Goal: Transaction & Acquisition: Purchase product/service

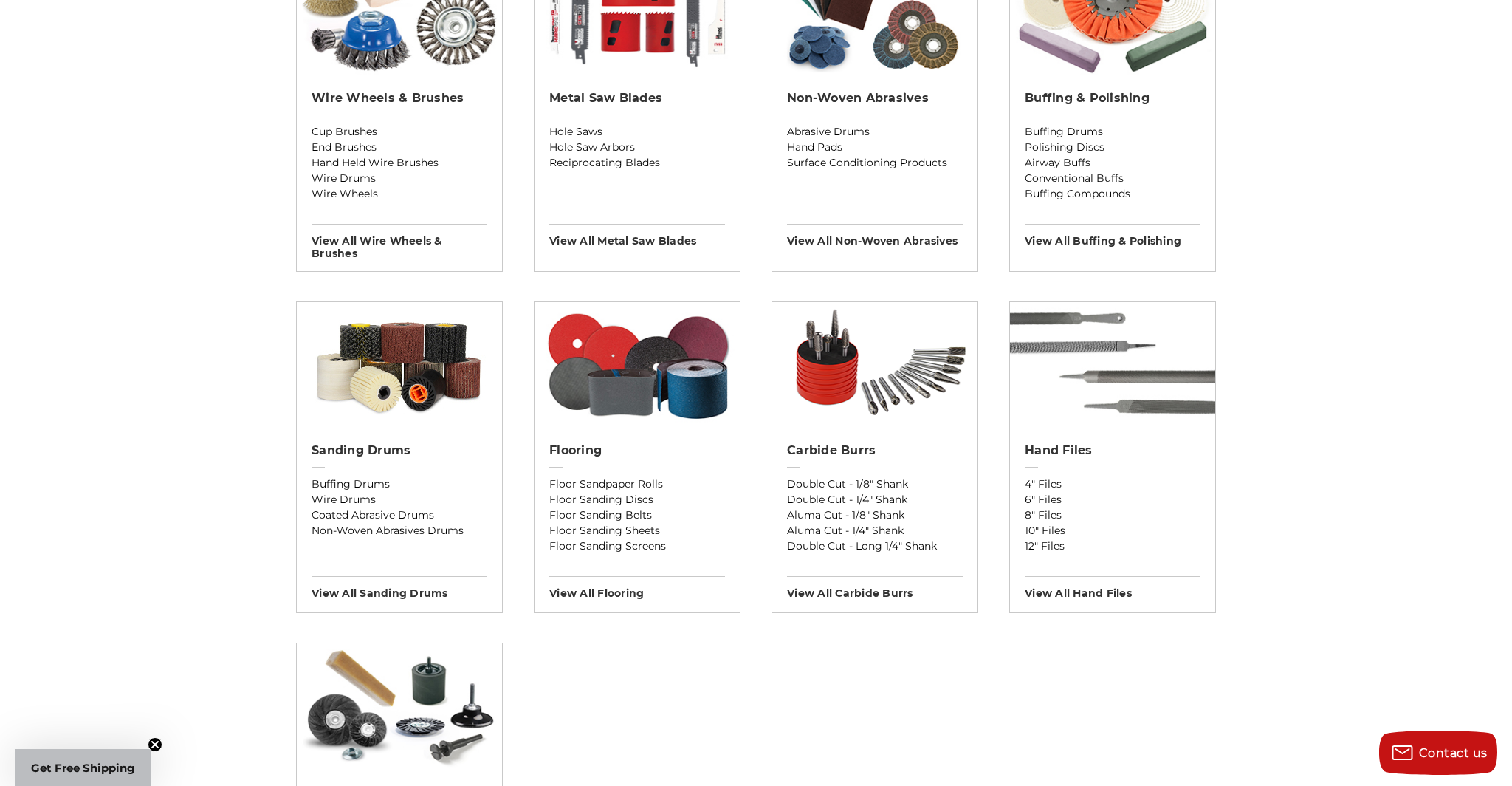
scroll to position [973, 0]
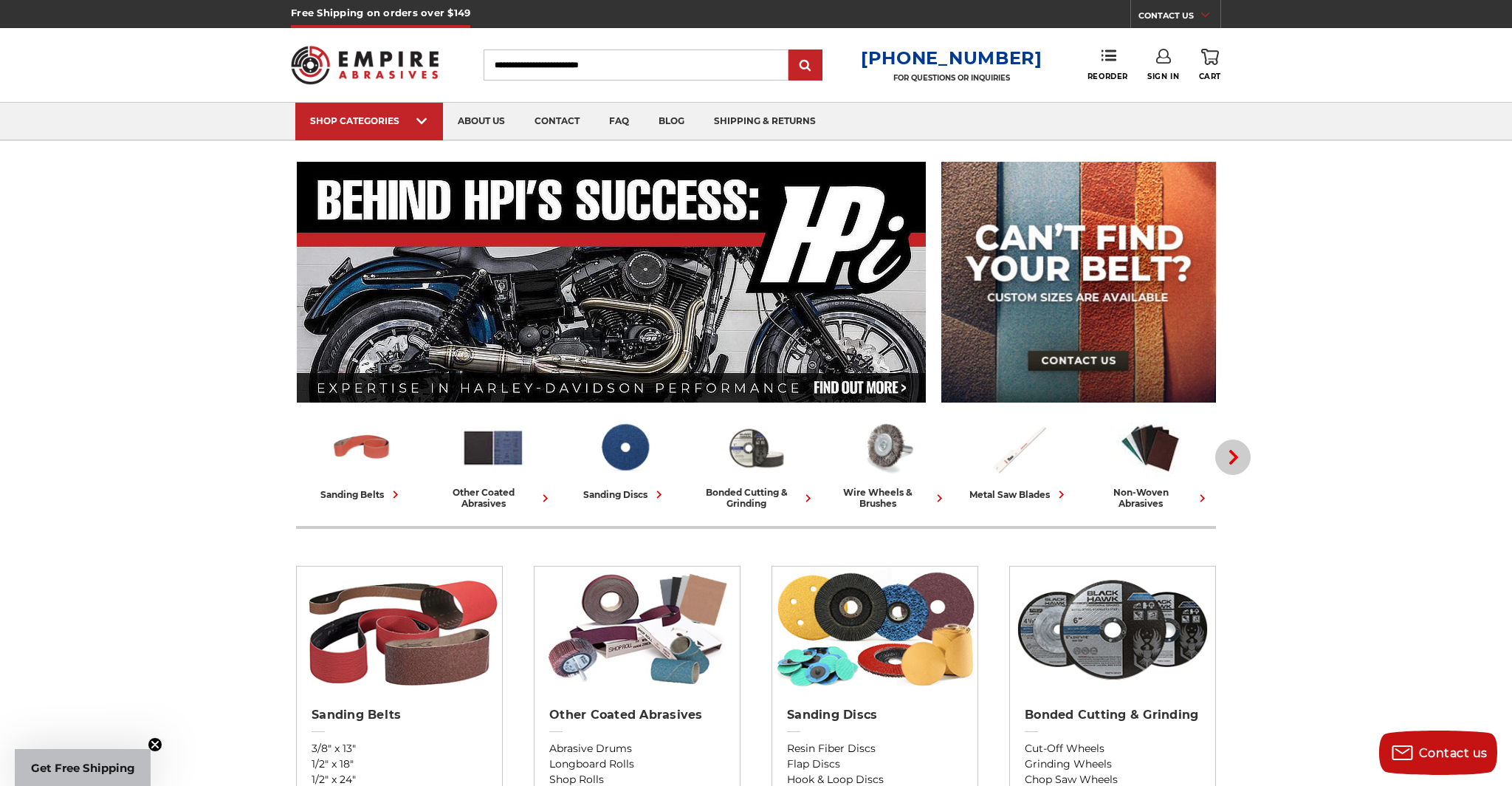
click at [1232, 458] on icon "button" at bounding box center [1233, 457] width 14 height 14
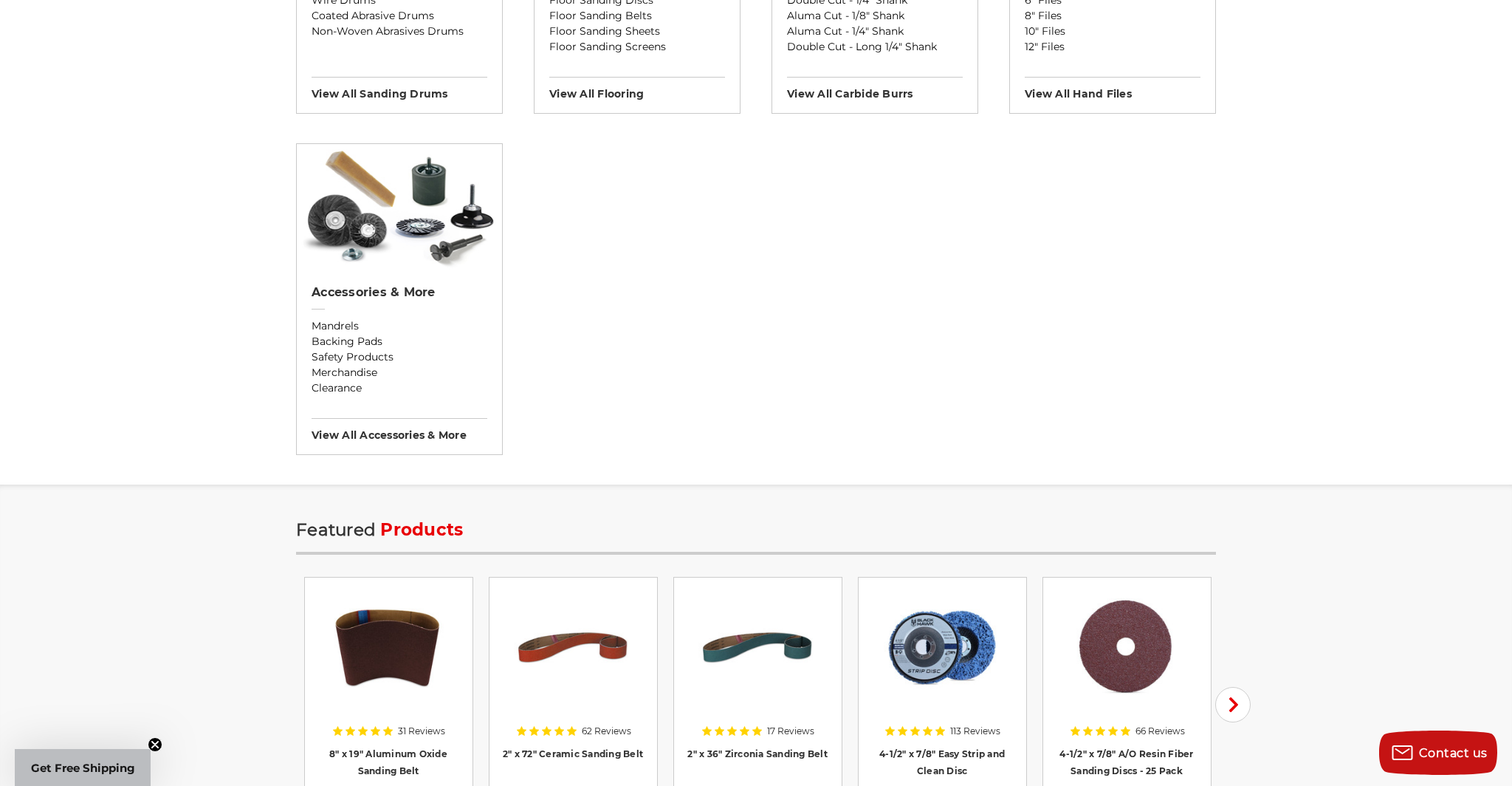
scroll to position [1710, 0]
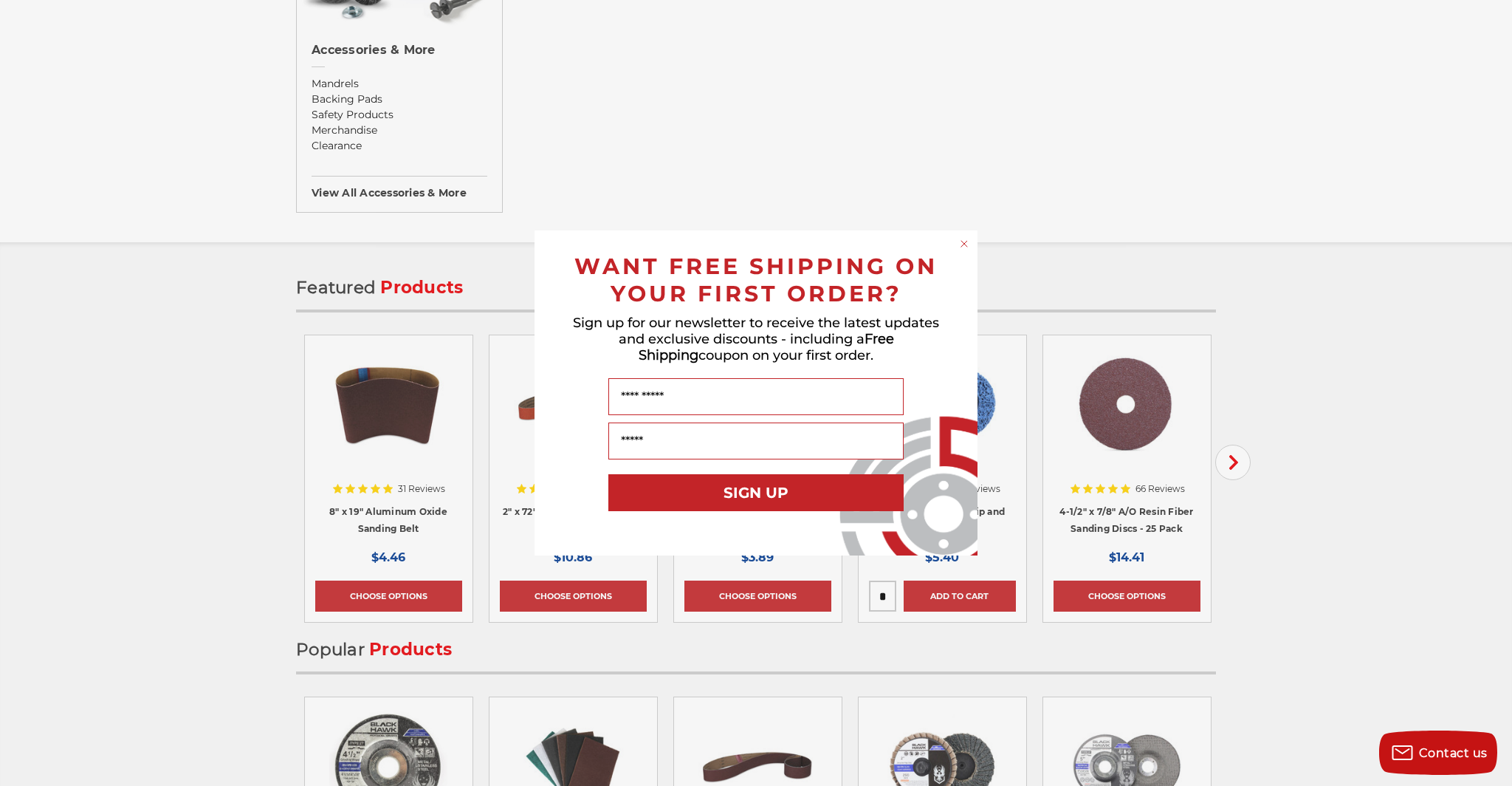
click at [968, 239] on circle "Close dialog" at bounding box center [964, 244] width 14 height 14
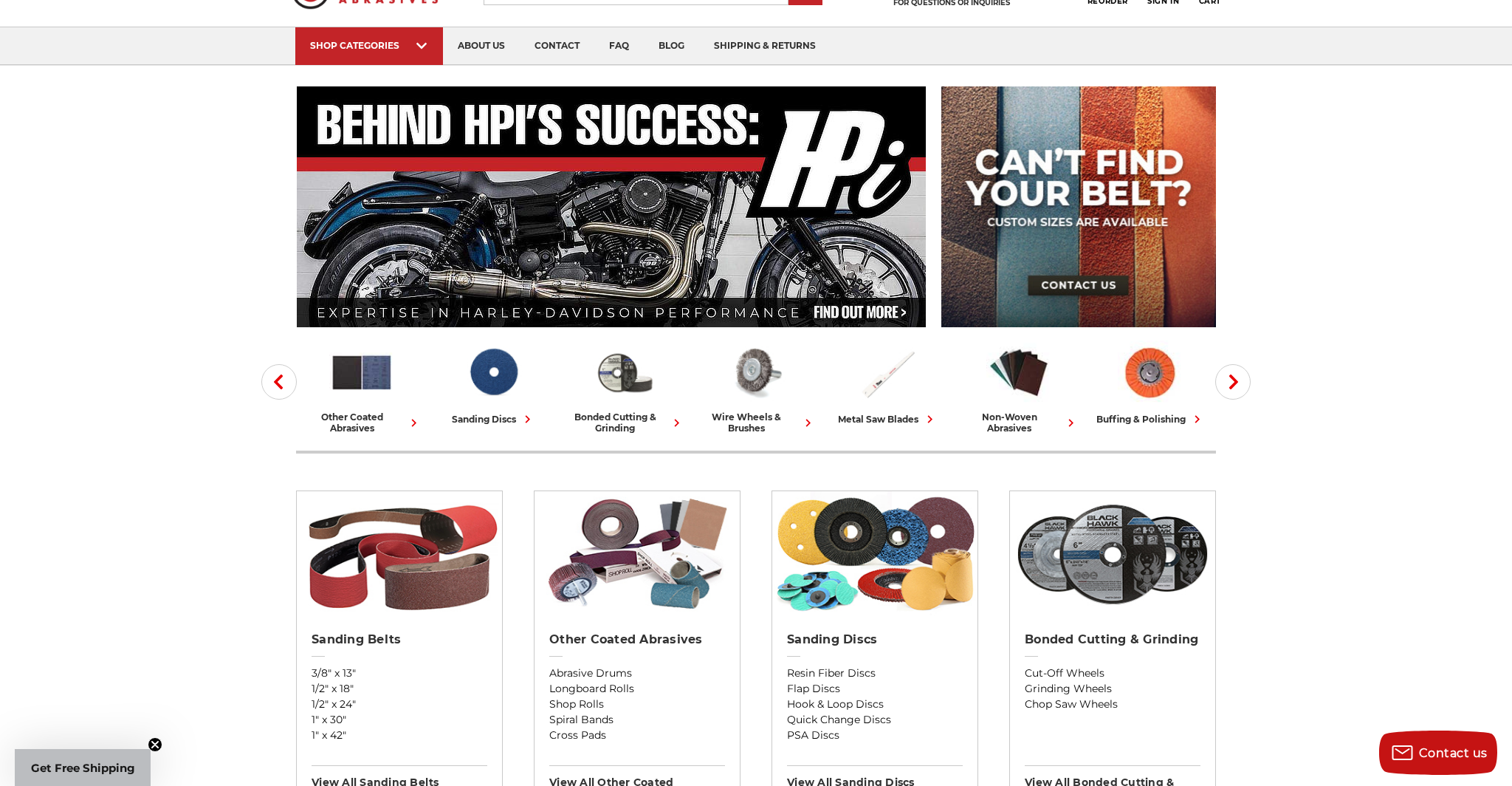
scroll to position [0, 0]
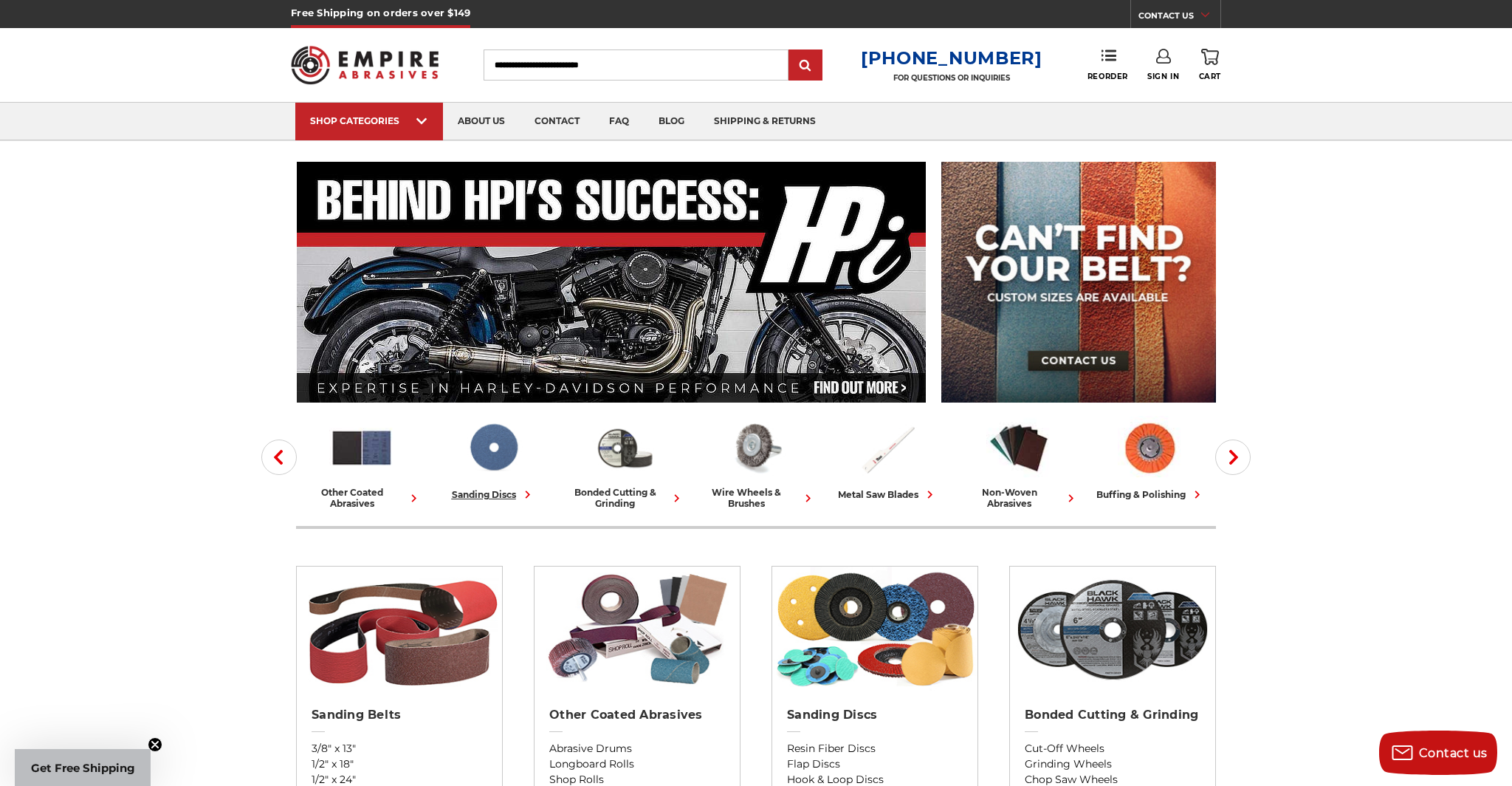
click at [508, 458] on img at bounding box center [493, 447] width 65 height 63
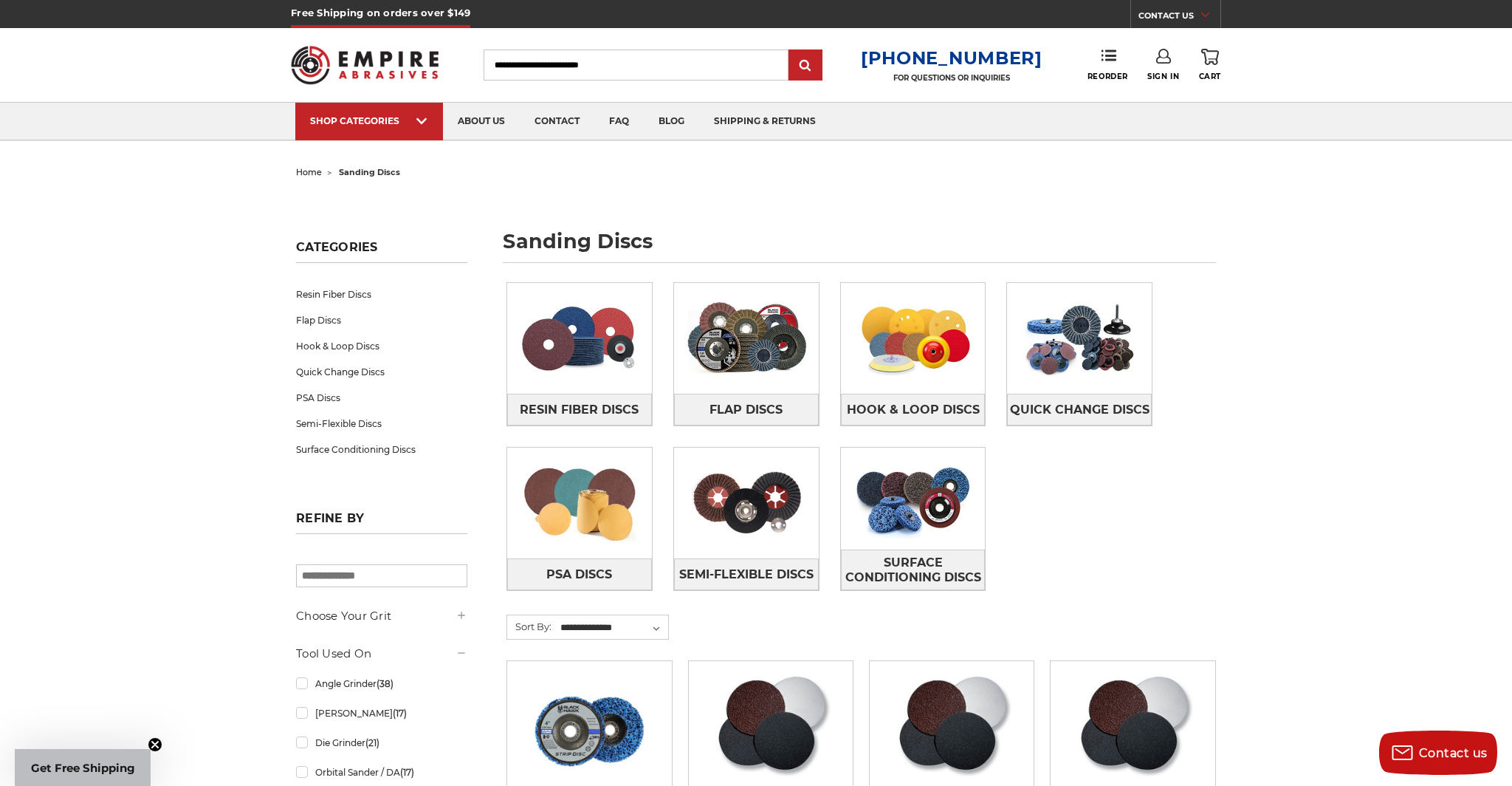
click at [597, 328] on img at bounding box center [579, 338] width 144 height 102
